Goal: Task Accomplishment & Management: Complete application form

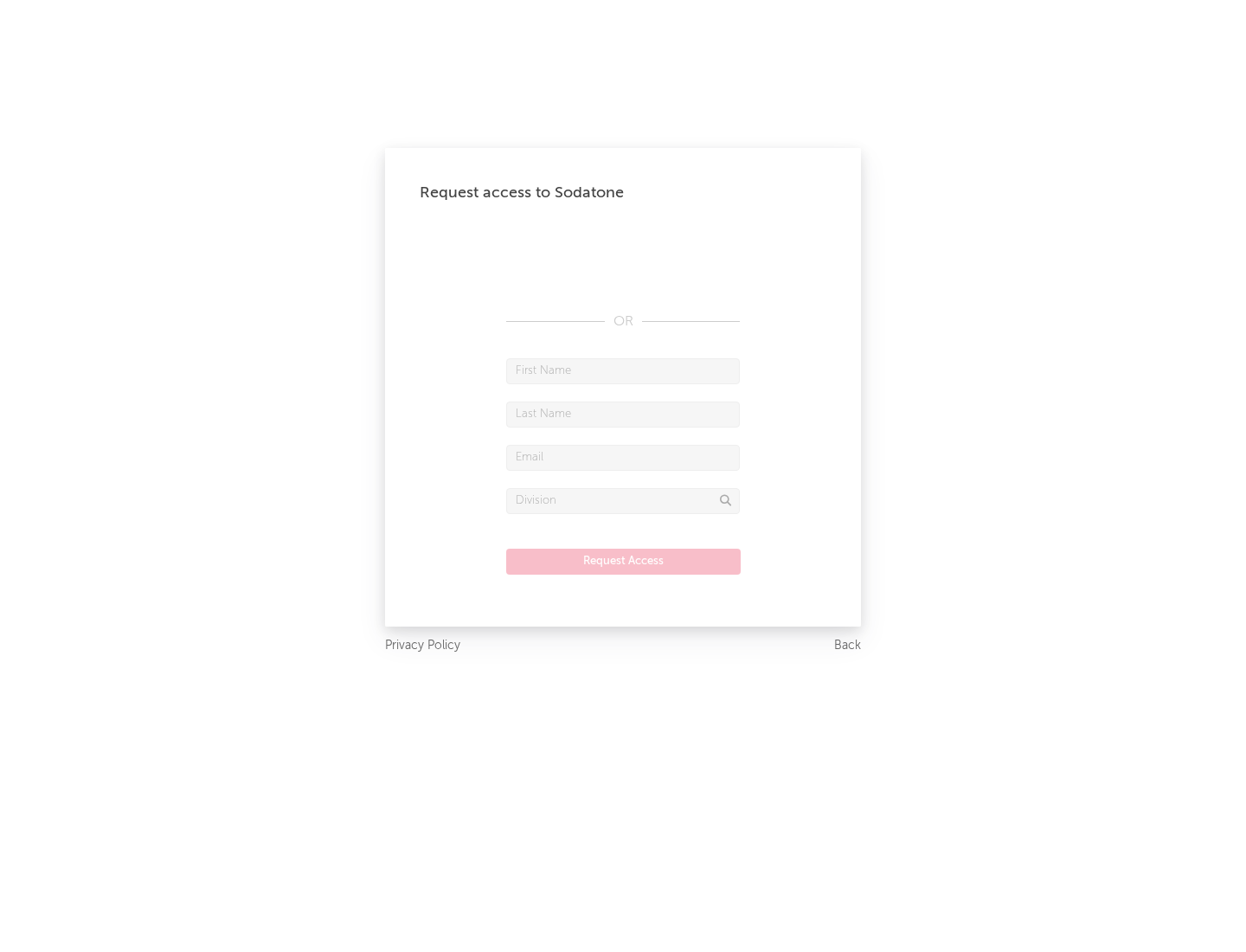
click at [623, 370] on input "text" at bounding box center [622, 371] width 233 height 26
type input "[PERSON_NAME]"
click at [623, 414] on input "text" at bounding box center [622, 415] width 233 height 26
type input "[PERSON_NAME]"
click at [623, 456] on input "text" at bounding box center [622, 457] width 233 height 26
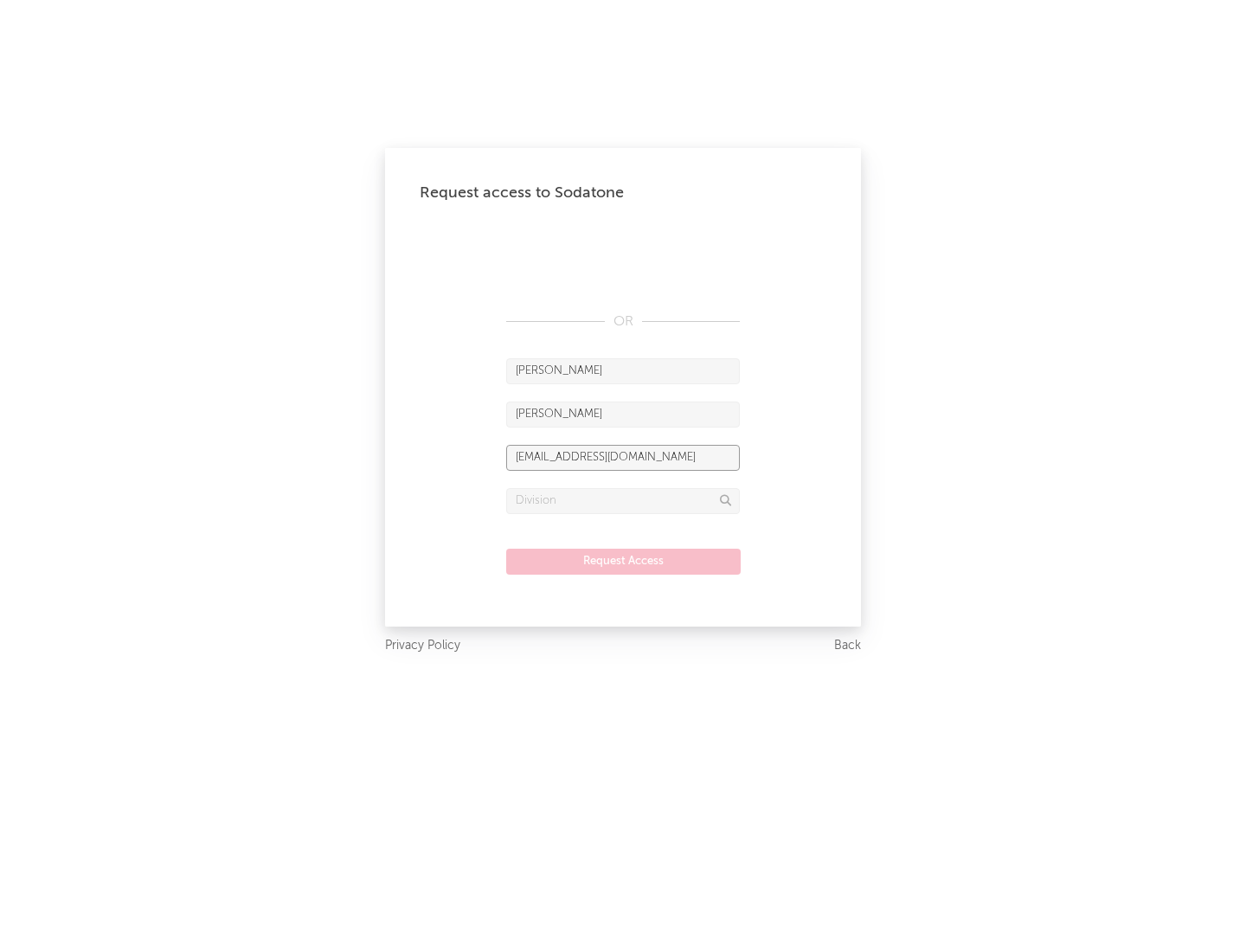
type input "[EMAIL_ADDRESS][DOMAIN_NAME]"
click at [623, 500] on input "text" at bounding box center [622, 501] width 233 height 26
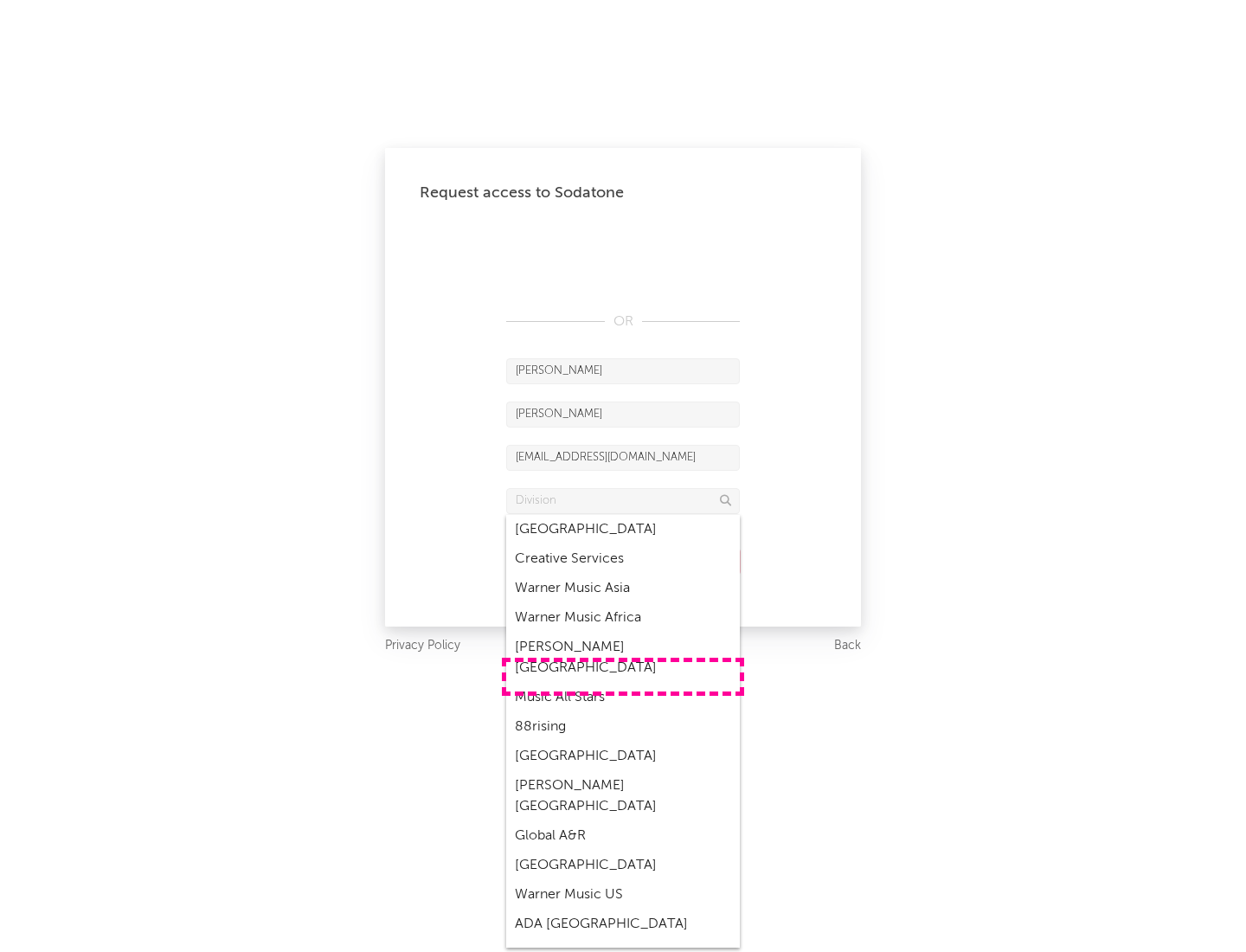
click at [623, 682] on div "Music All Stars" at bounding box center [622, 697] width 233 height 30
type input "Music All Stars"
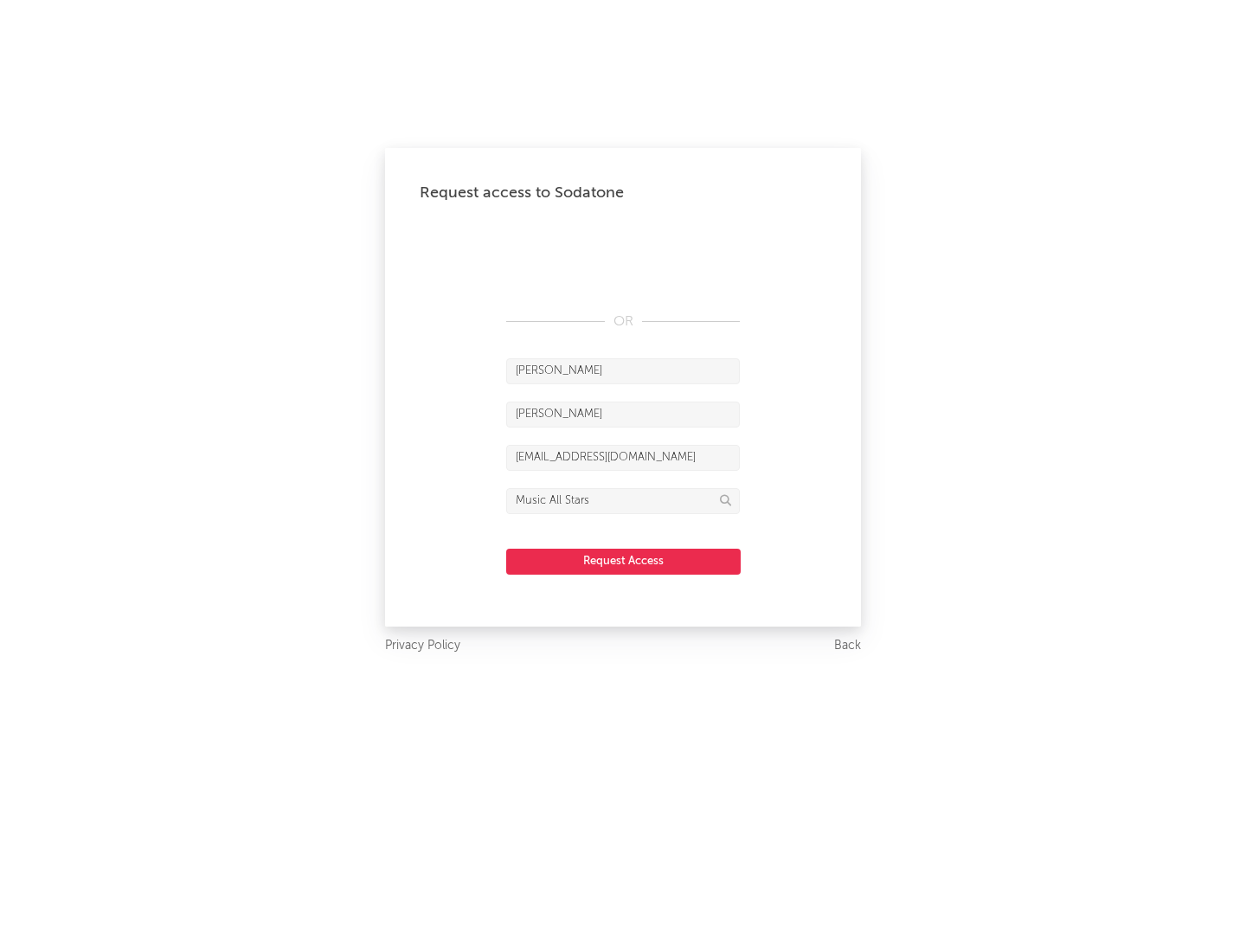
click at [623, 561] on button "Request Access" at bounding box center [623, 562] width 234 height 26
